Goal: Information Seeking & Learning: Learn about a topic

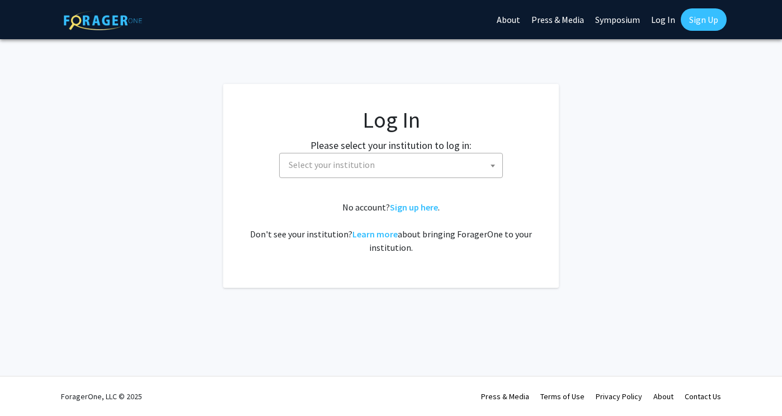
click at [444, 161] on span "Select your institution" at bounding box center [393, 164] width 218 height 23
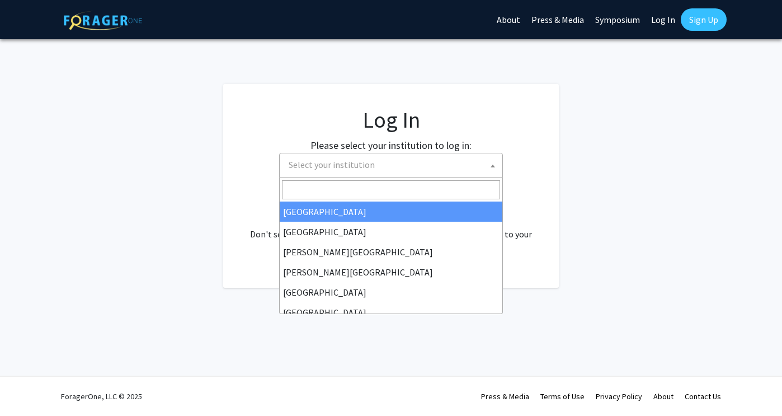
select select "34"
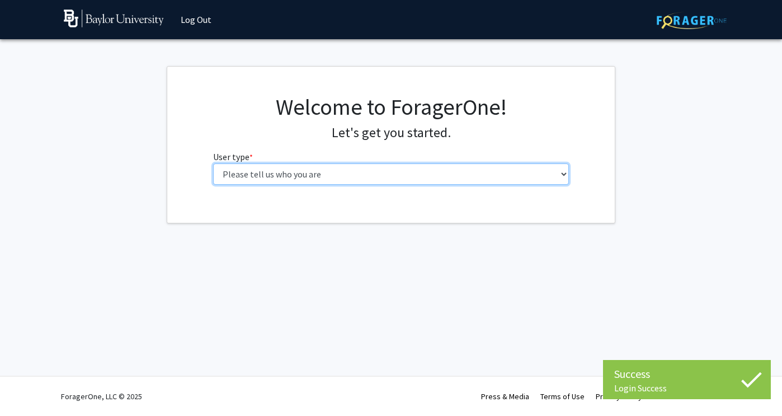
click at [491, 173] on select "Please tell us who you are Undergraduate Student Master's Student Doctoral Cand…" at bounding box center [391, 173] width 356 height 21
select select "1: undergrad"
click at [213, 163] on select "Please tell us who you are Undergraduate Student Master's Student Doctoral Cand…" at bounding box center [391, 173] width 356 height 21
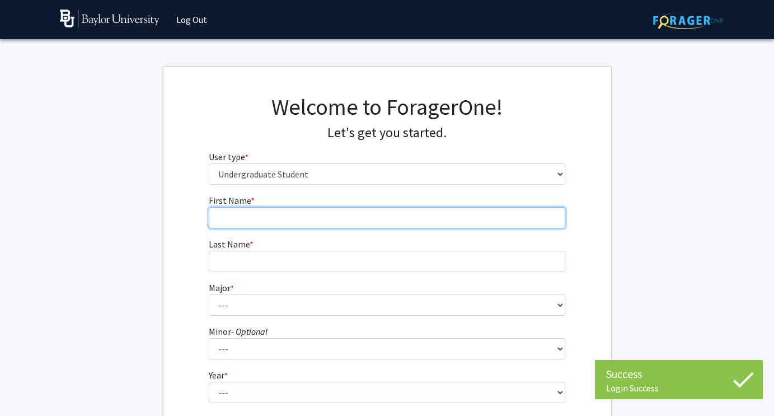
click at [413, 219] on input "First Name * required" at bounding box center [387, 217] width 356 height 21
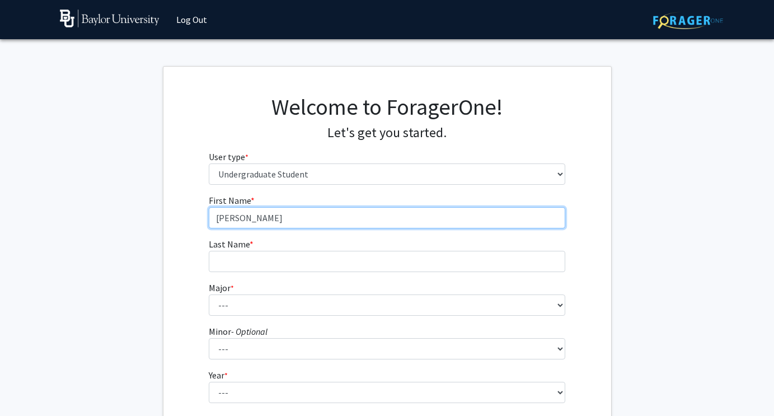
type input "[PERSON_NAME]"
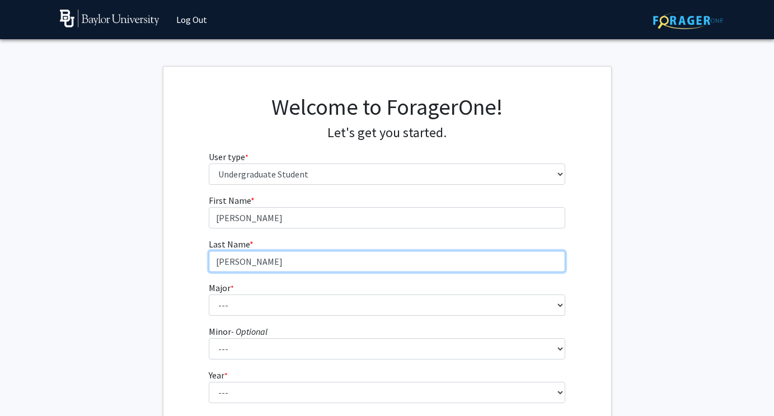
type input "[PERSON_NAME]"
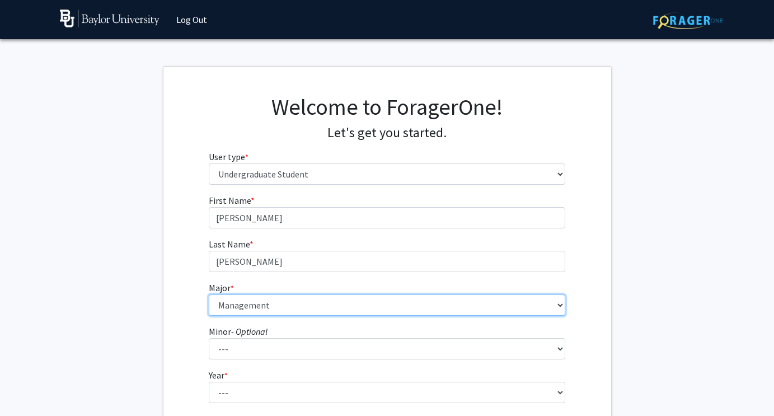
select select "79: 2744"
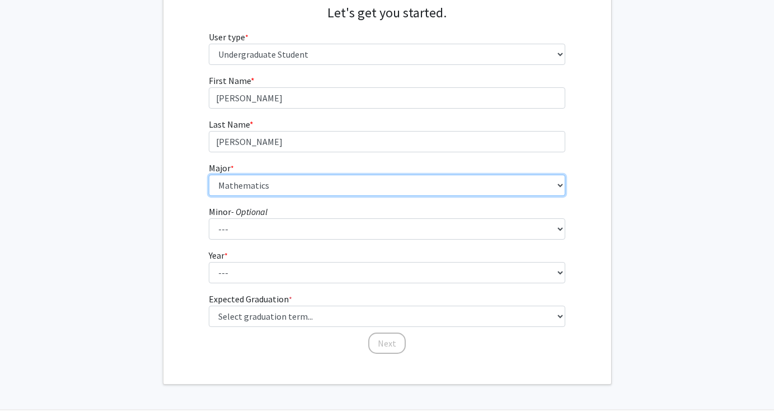
scroll to position [120, 0]
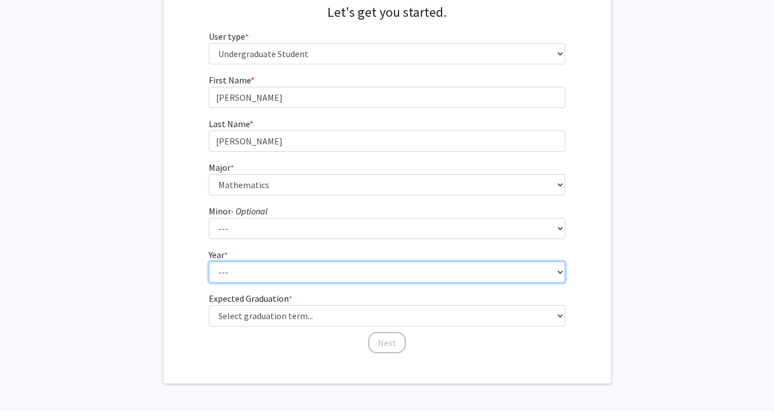
click at [332, 275] on select "--- First-year Sophomore Junior Senior Postbaccalaureate Certificate" at bounding box center [387, 271] width 356 height 21
select select "1: first-year"
click at [209, 261] on select "--- First-year Sophomore Junior Senior Postbaccalaureate Certificate" at bounding box center [387, 271] width 356 height 21
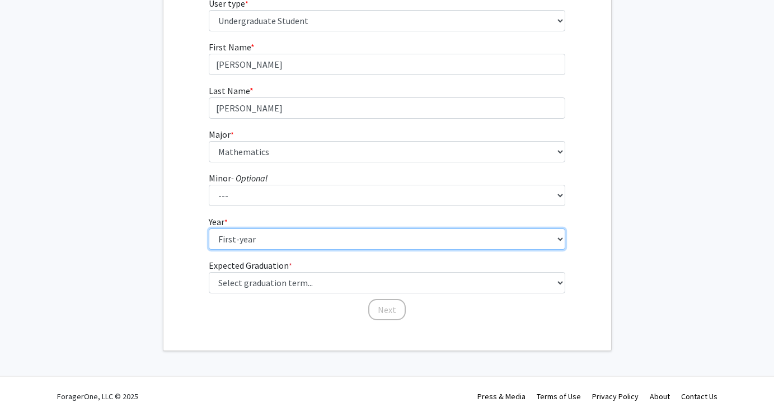
click at [301, 234] on select "--- First-year Sophomore Junior Senior Postbaccalaureate Certificate" at bounding box center [387, 238] width 356 height 21
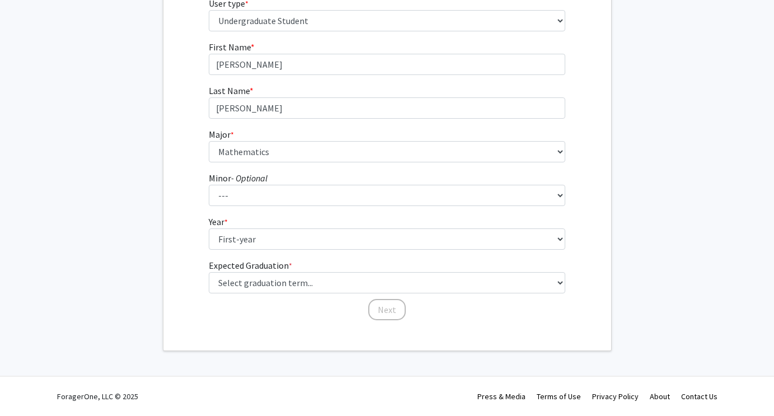
click at [168, 254] on div "First Name * required [PERSON_NAME] Last Name * required [PERSON_NAME] * requir…" at bounding box center [386, 180] width 447 height 281
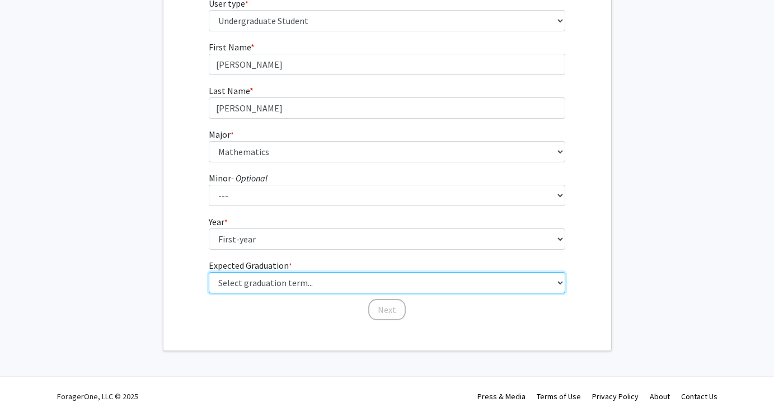
click at [284, 290] on select "Select graduation term... Spring 2025 Summer 2025 Fall 2025 Winter 2025 Spring …" at bounding box center [387, 282] width 356 height 21
select select "18: summer_2029"
click at [209, 272] on select "Select graduation term... Spring 2025 Summer 2025 Fall 2025 Winter 2025 Spring …" at bounding box center [387, 282] width 356 height 21
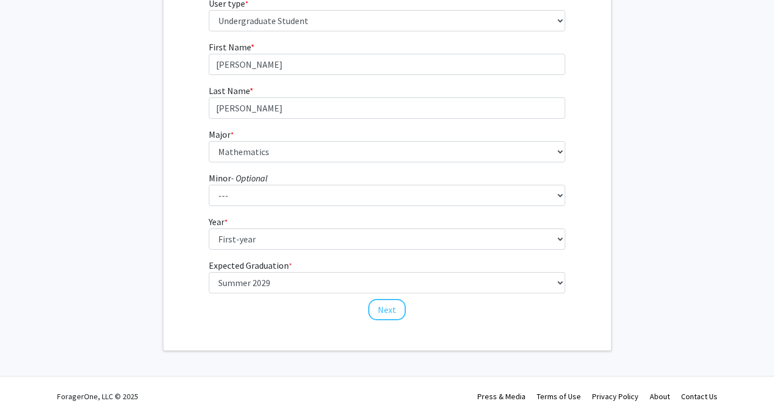
click at [336, 336] on div "Welcome to ForagerOne! Let's get you started. User type * required Please tell …" at bounding box center [386, 131] width 447 height 437
click at [383, 304] on button "Next" at bounding box center [386, 309] width 37 height 21
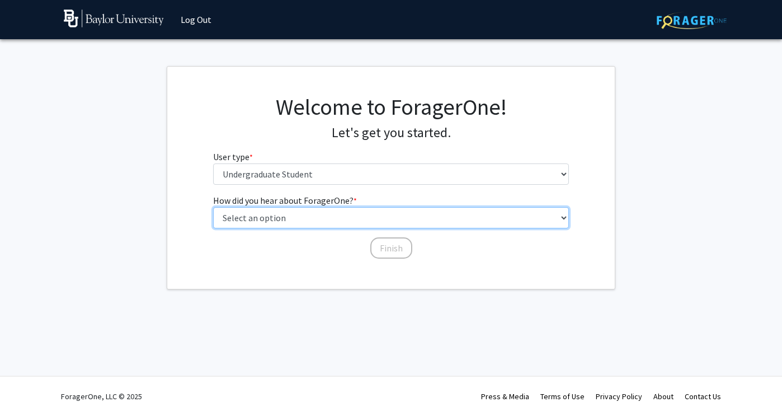
click at [326, 217] on select "Select an option Peer/student recommendation Faculty/staff recommendation Unive…" at bounding box center [391, 217] width 356 height 21
select select "3: university_website"
click at [213, 207] on select "Select an option Peer/student recommendation Faculty/staff recommendation Unive…" at bounding box center [391, 217] width 356 height 21
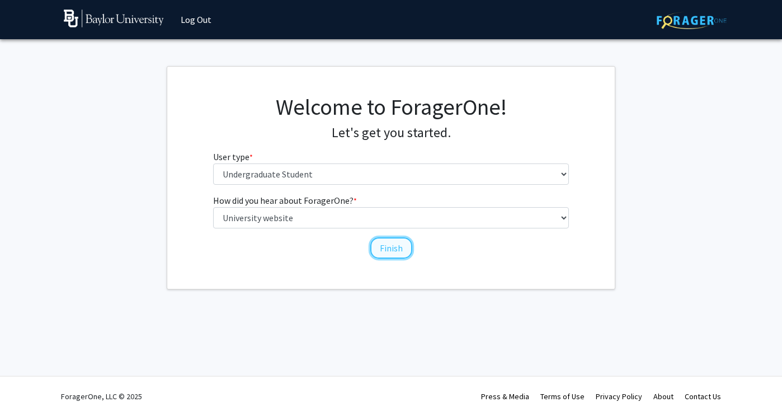
click at [390, 246] on button "Finish" at bounding box center [391, 247] width 42 height 21
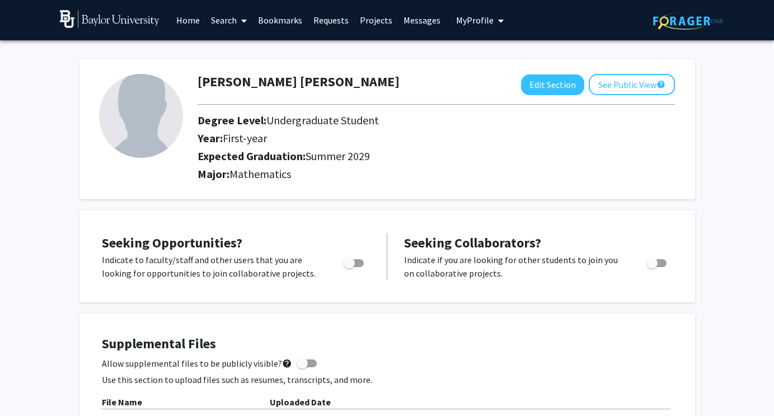
click at [239, 21] on span at bounding box center [242, 20] width 10 height 39
click at [370, 19] on link "Projects" at bounding box center [376, 20] width 44 height 39
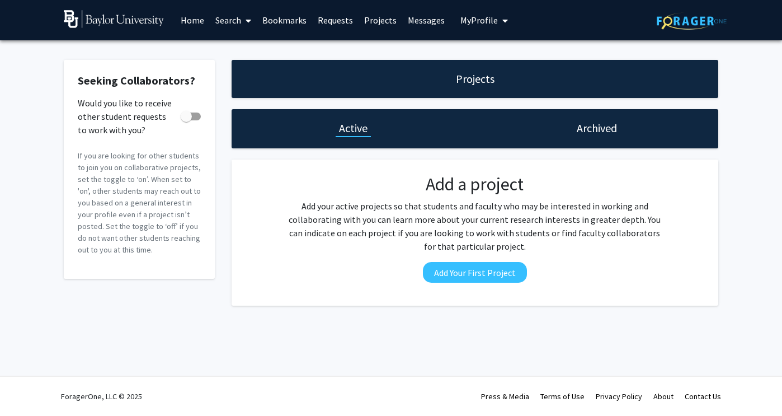
click at [243, 22] on span at bounding box center [246, 20] width 10 height 39
click at [242, 50] on span "Faculty/Staff" at bounding box center [251, 51] width 82 height 22
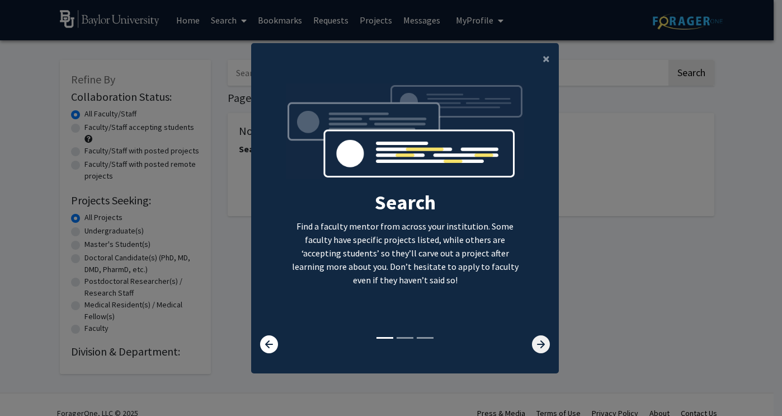
click at [536, 344] on icon at bounding box center [541, 344] width 18 height 18
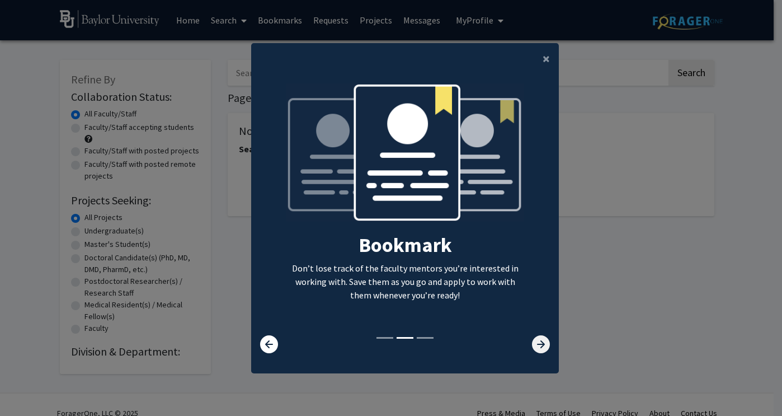
click at [536, 344] on icon at bounding box center [541, 344] width 18 height 18
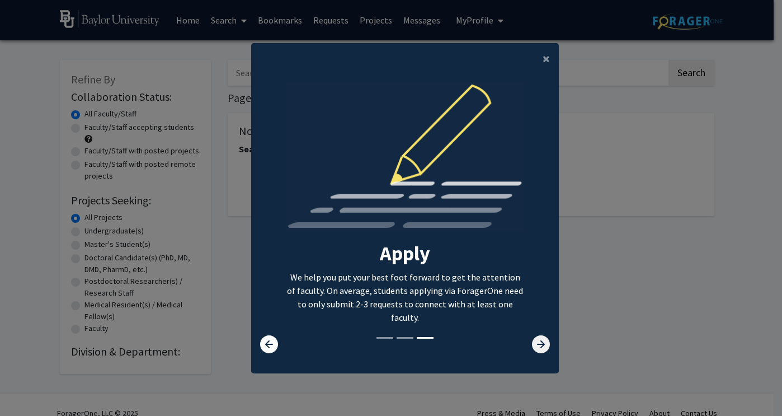
click at [536, 344] on icon at bounding box center [541, 344] width 18 height 18
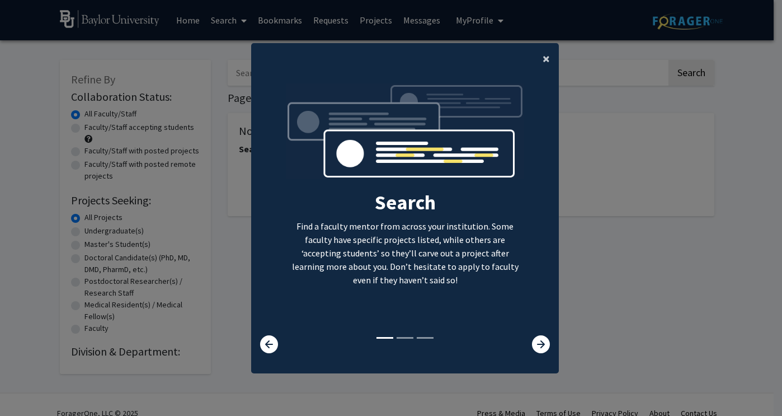
click at [543, 57] on span "×" at bounding box center [546, 58] width 7 height 17
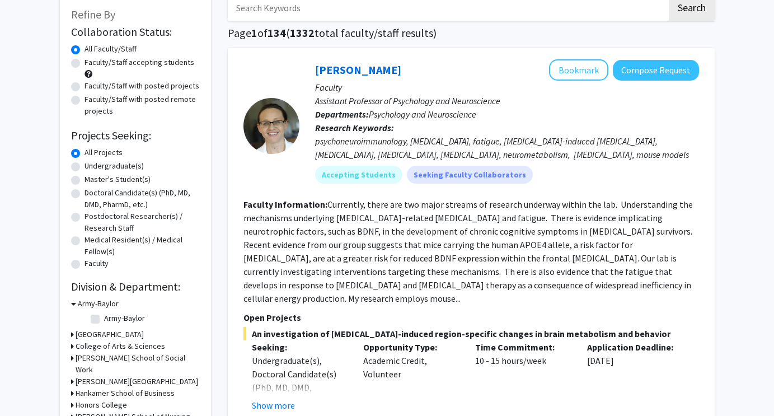
scroll to position [69, 0]
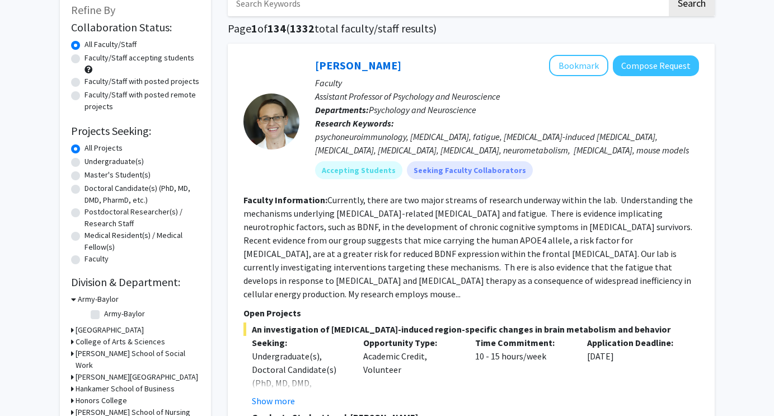
click at [84, 164] on label "Undergraduate(s)" at bounding box center [113, 161] width 59 height 12
click at [84, 163] on input "Undergraduate(s)" at bounding box center [87, 158] width 7 height 7
radio input "true"
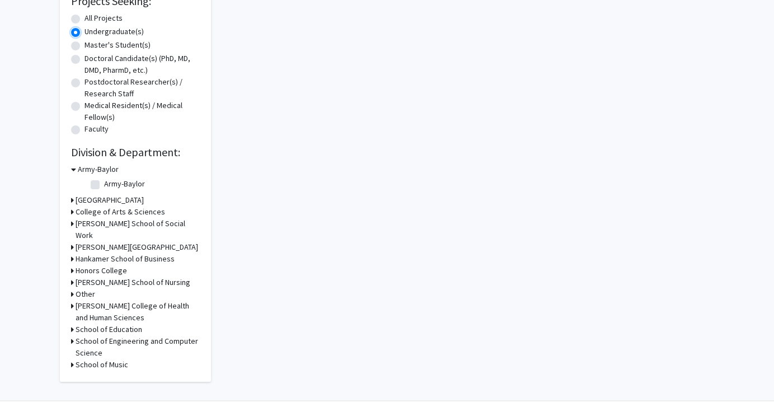
scroll to position [235, 0]
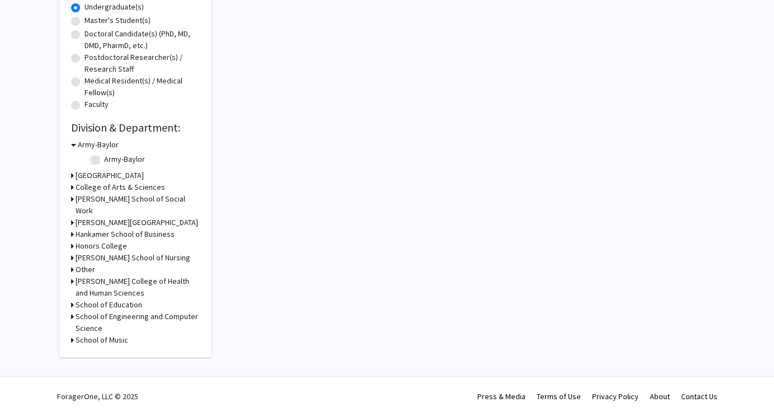
click at [70, 175] on div "Refine By Collaboration Status: Collaboration Status All Faculty/Staff Collabor…" at bounding box center [135, 96] width 151 height 521
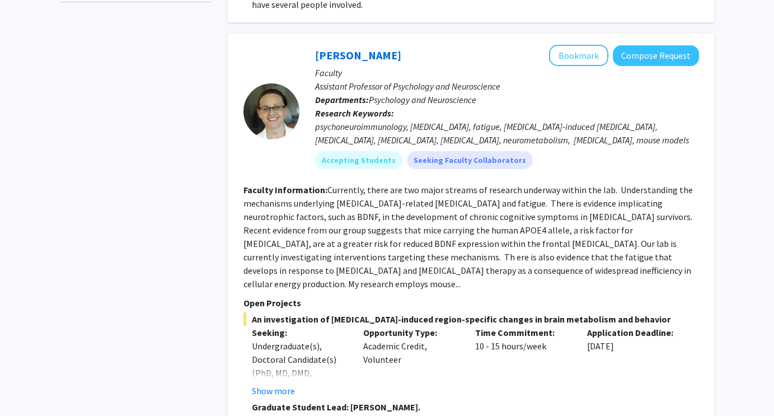
scroll to position [492, 0]
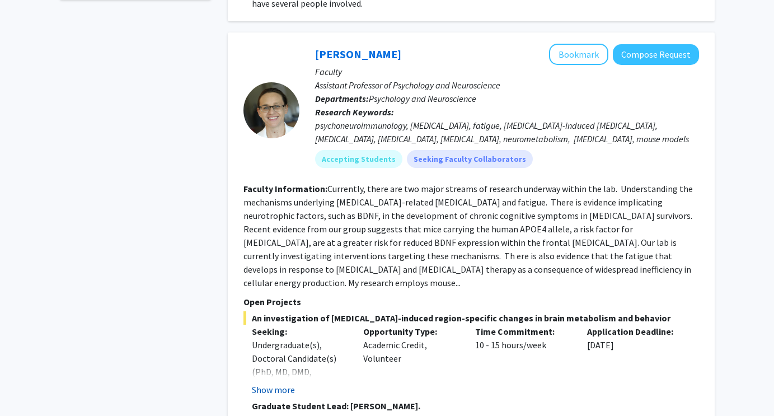
click at [271, 383] on button "Show more" at bounding box center [273, 389] width 43 height 13
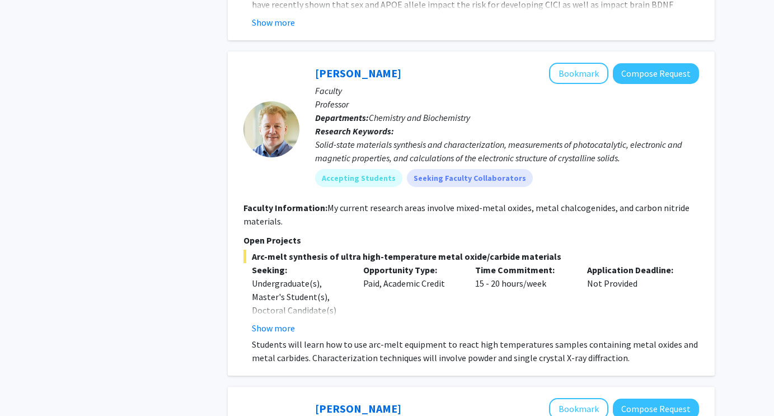
scroll to position [1153, 0]
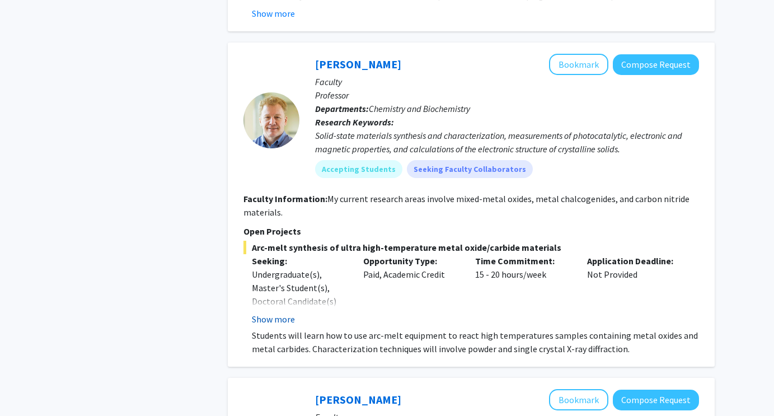
click at [272, 312] on button "Show more" at bounding box center [273, 318] width 43 height 13
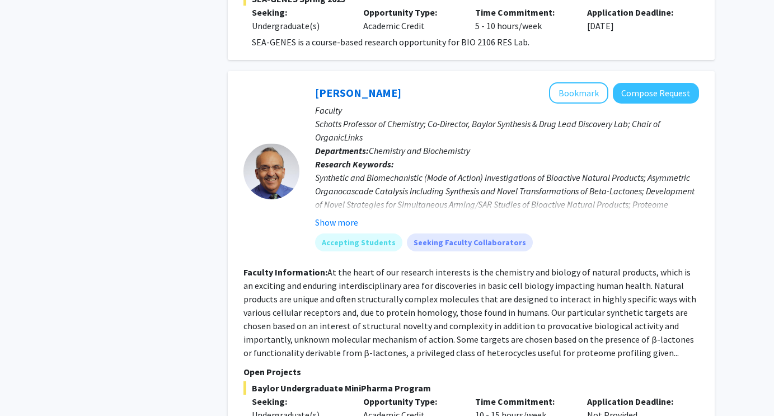
scroll to position [1777, 0]
click at [332, 215] on button "Show more" at bounding box center [336, 221] width 43 height 13
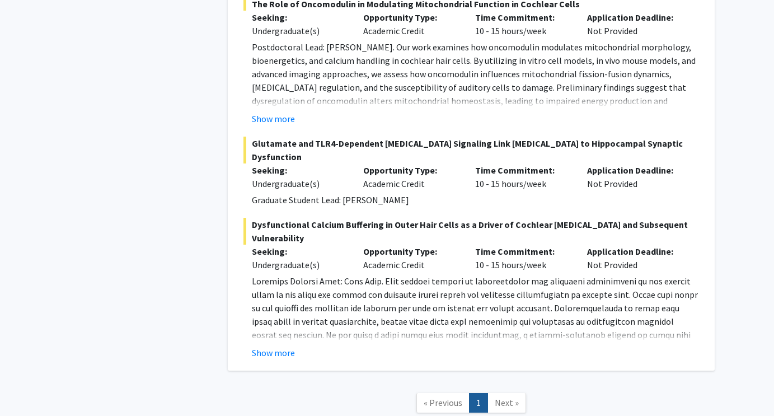
scroll to position [3371, 0]
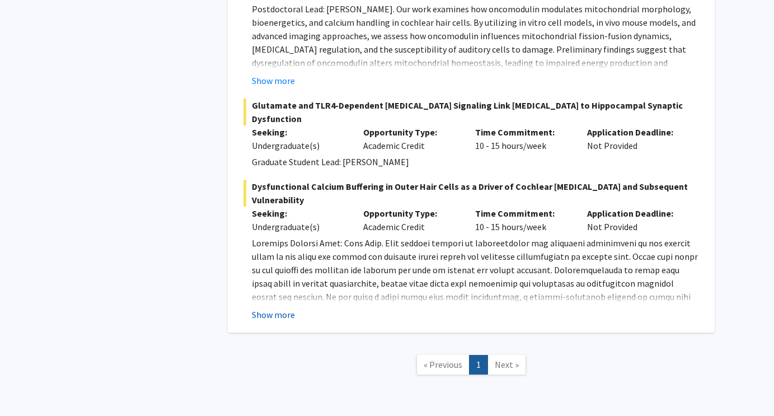
click at [272, 308] on button "Show more" at bounding box center [273, 314] width 43 height 13
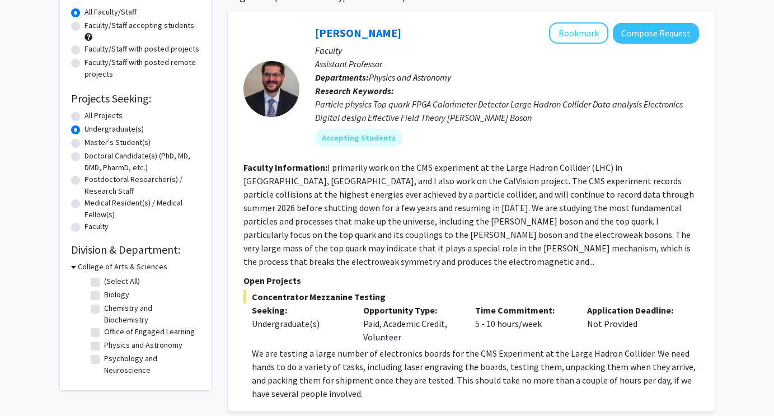
scroll to position [0, 0]
